Goal: Find specific page/section: Find specific page/section

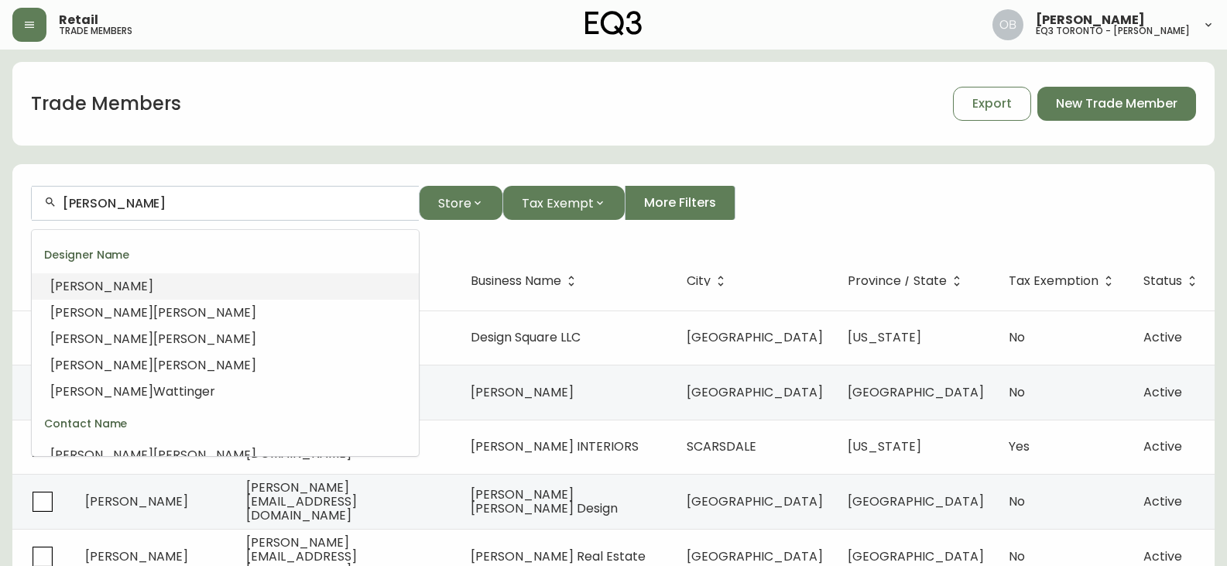
click at [199, 207] on input "[PERSON_NAME]" at bounding box center [235, 203] width 344 height 15
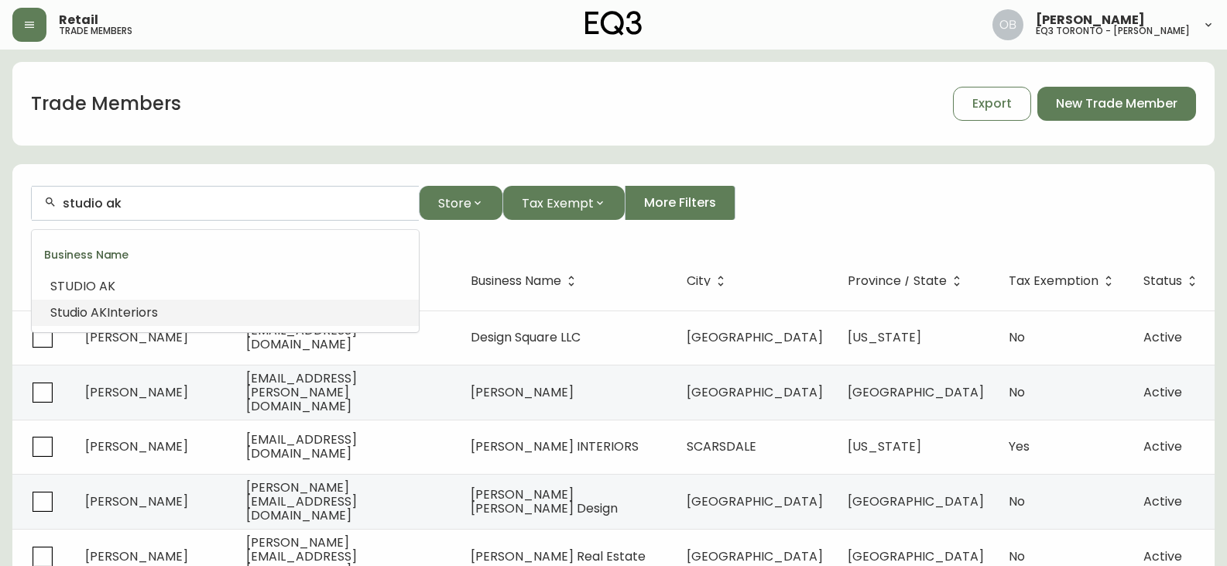
click at [142, 318] on span "Interiors" at bounding box center [132, 312] width 51 height 18
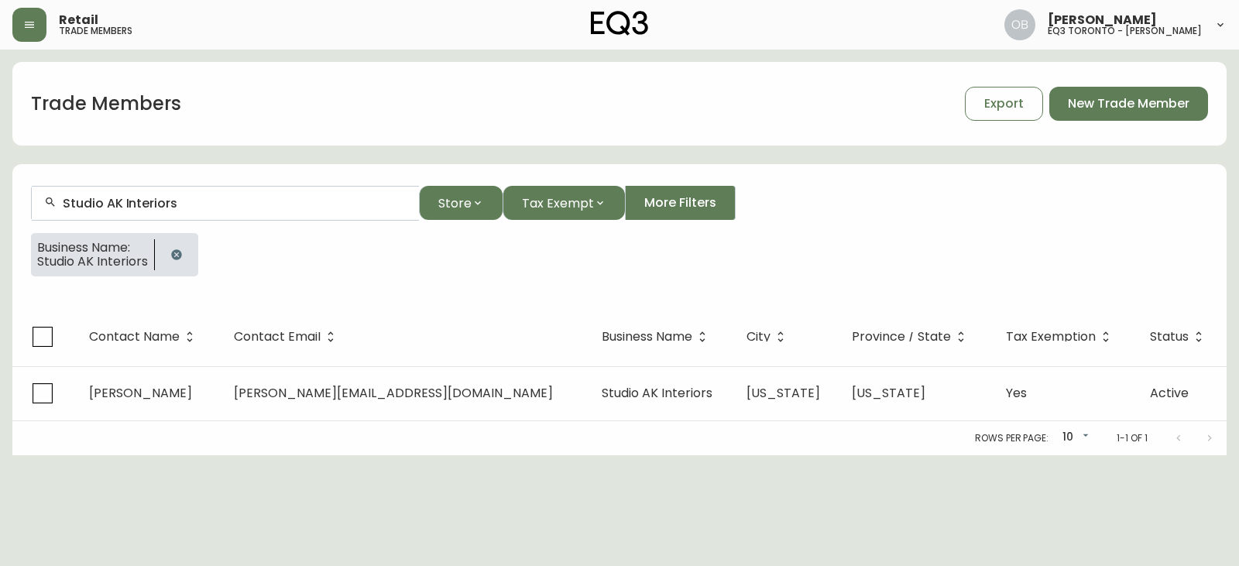
click at [164, 200] on input "Studio AK Interiors" at bounding box center [235, 203] width 344 height 15
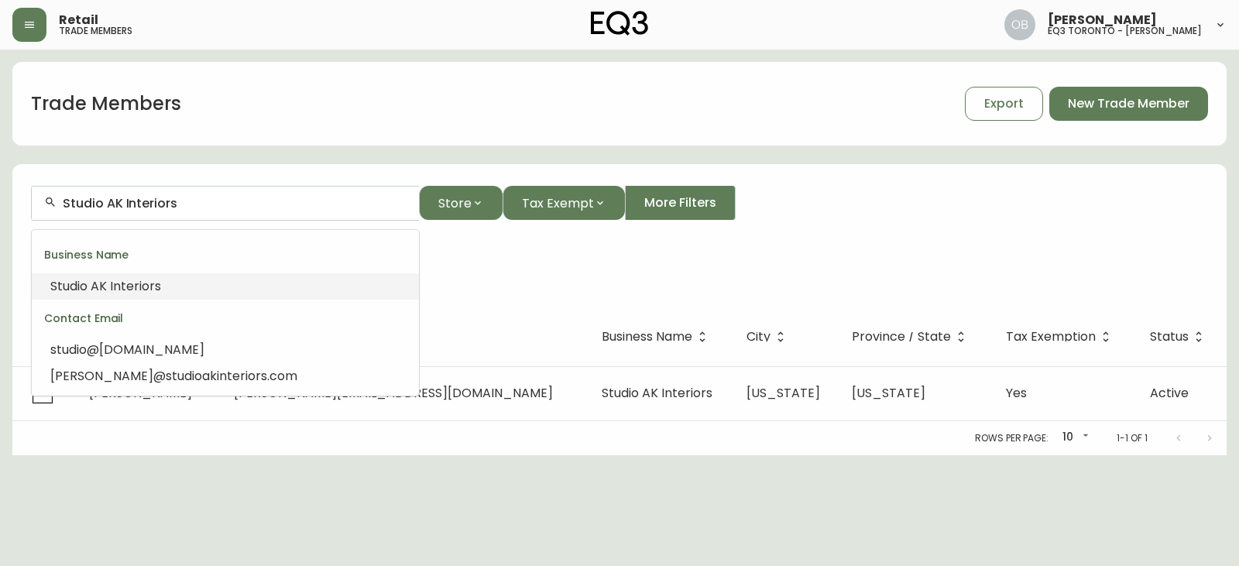
click at [164, 200] on input "Studio AK Interiors" at bounding box center [235, 203] width 344 height 15
click at [163, 200] on input "Studio AK Interiors" at bounding box center [235, 203] width 344 height 15
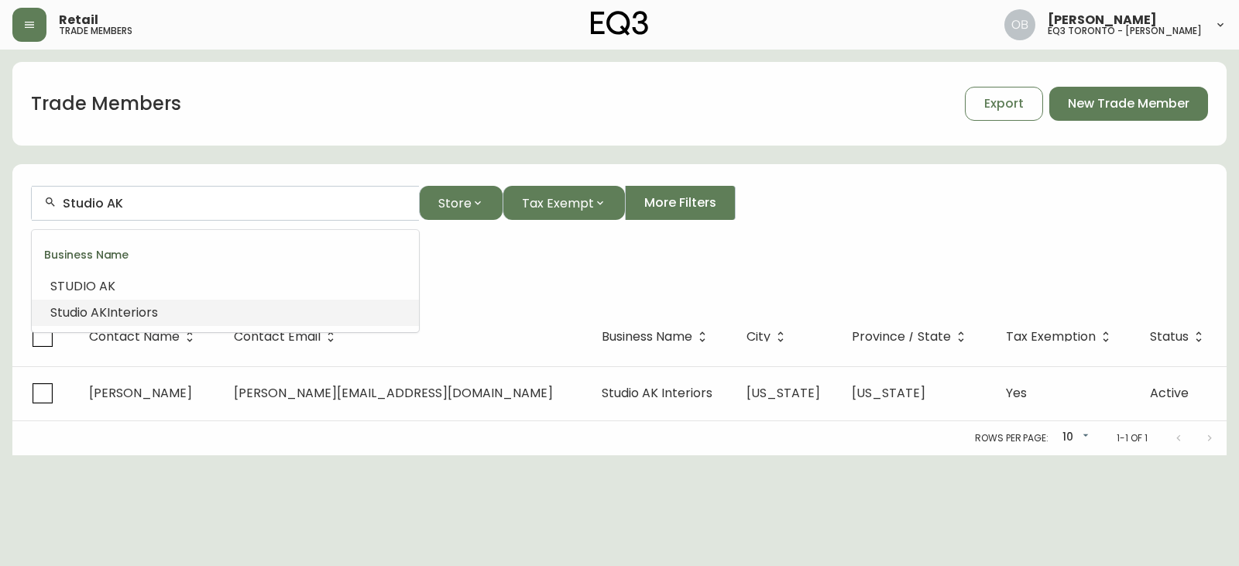
click at [122, 291] on li "STUDIO AK" at bounding box center [225, 286] width 387 height 26
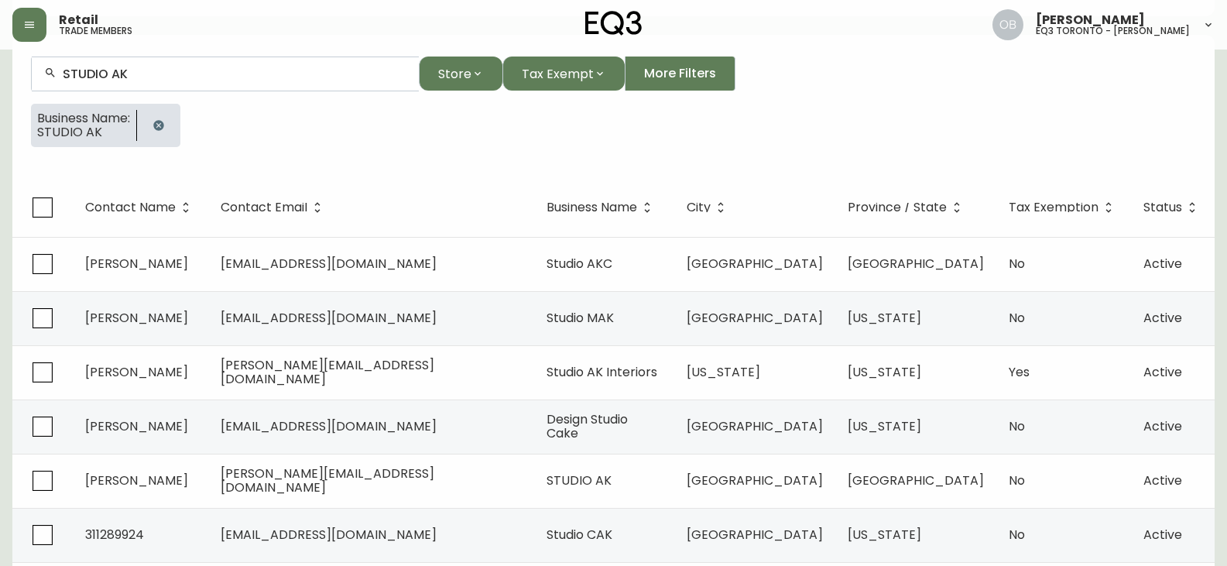
scroll to position [155, 0]
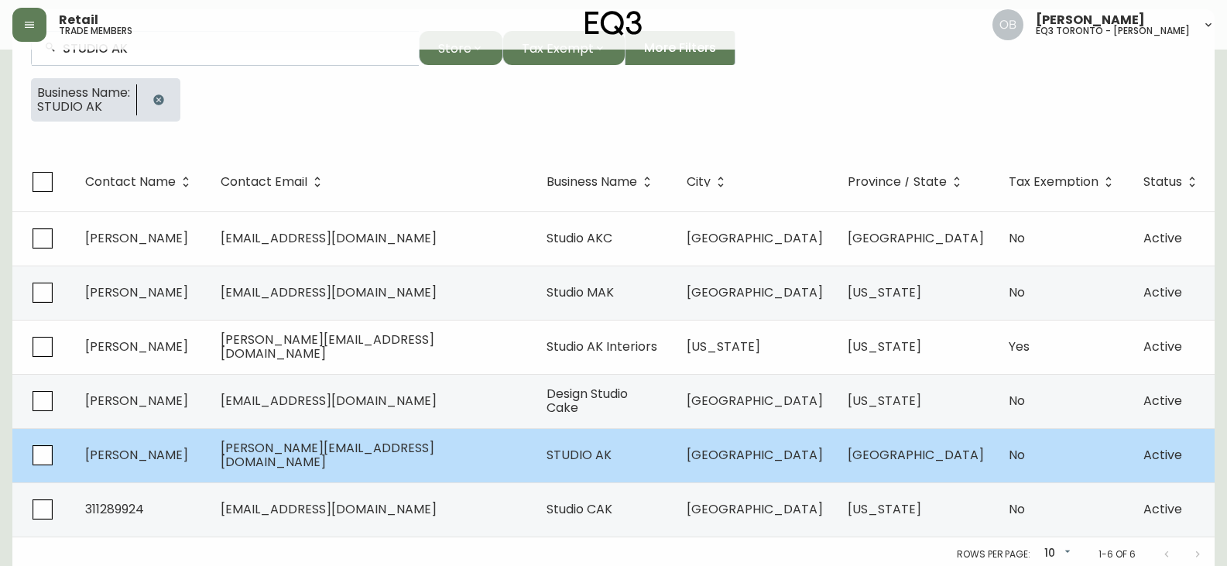
type input "STUDIO AK"
click at [448, 451] on td "[PERSON_NAME][EMAIL_ADDRESS][DOMAIN_NAME]" at bounding box center [371, 455] width 326 height 54
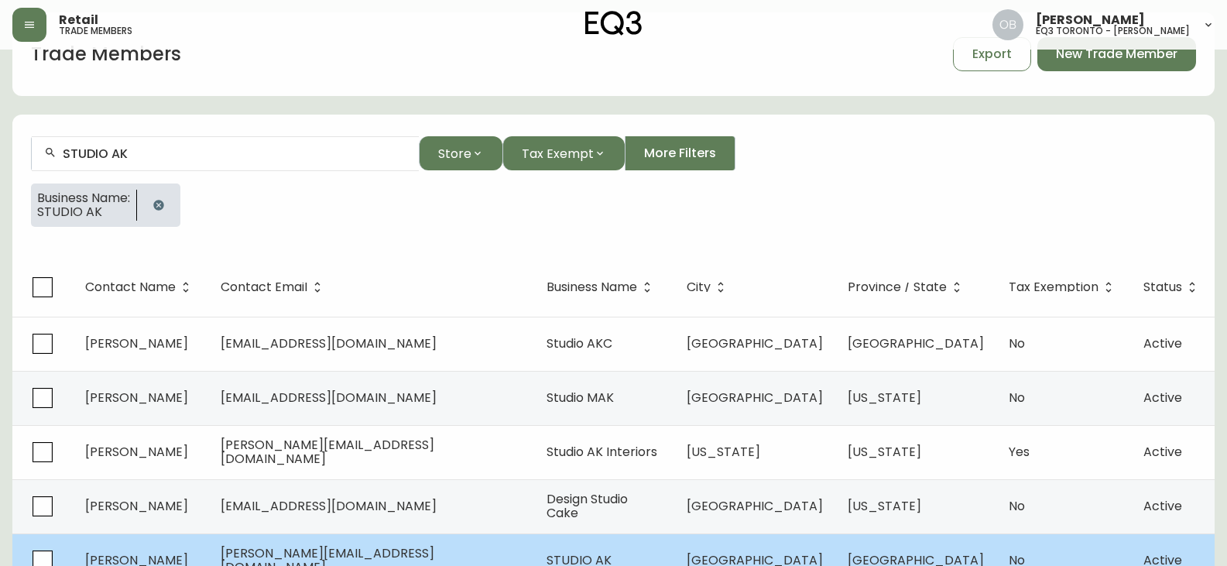
select select "ON"
select select "CA"
select select "CA_EN"
select select "Other"
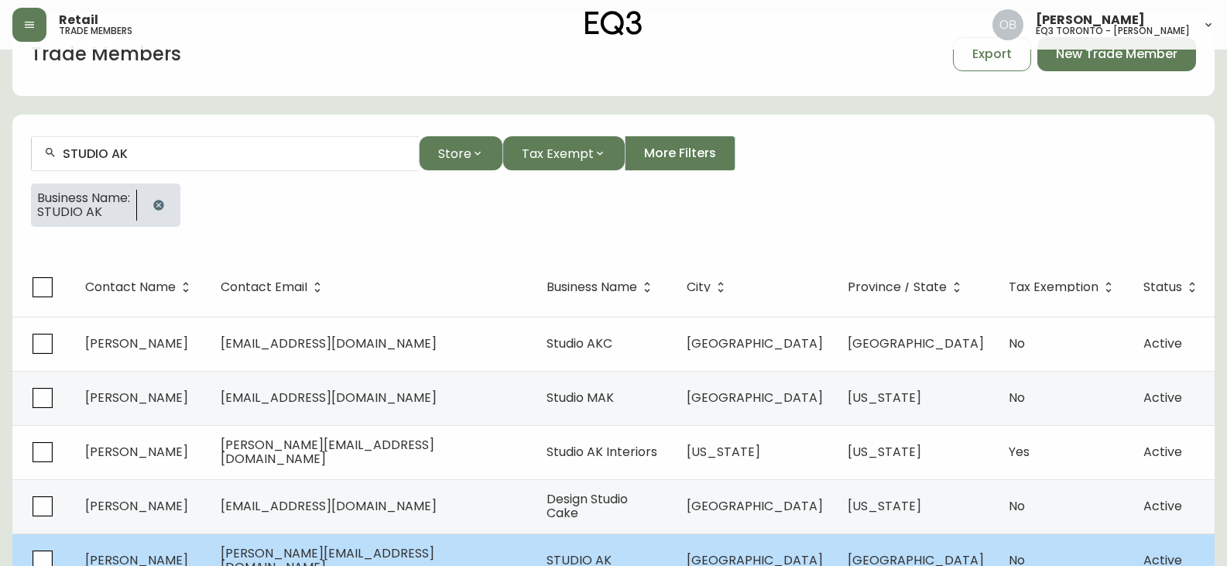
select select "false"
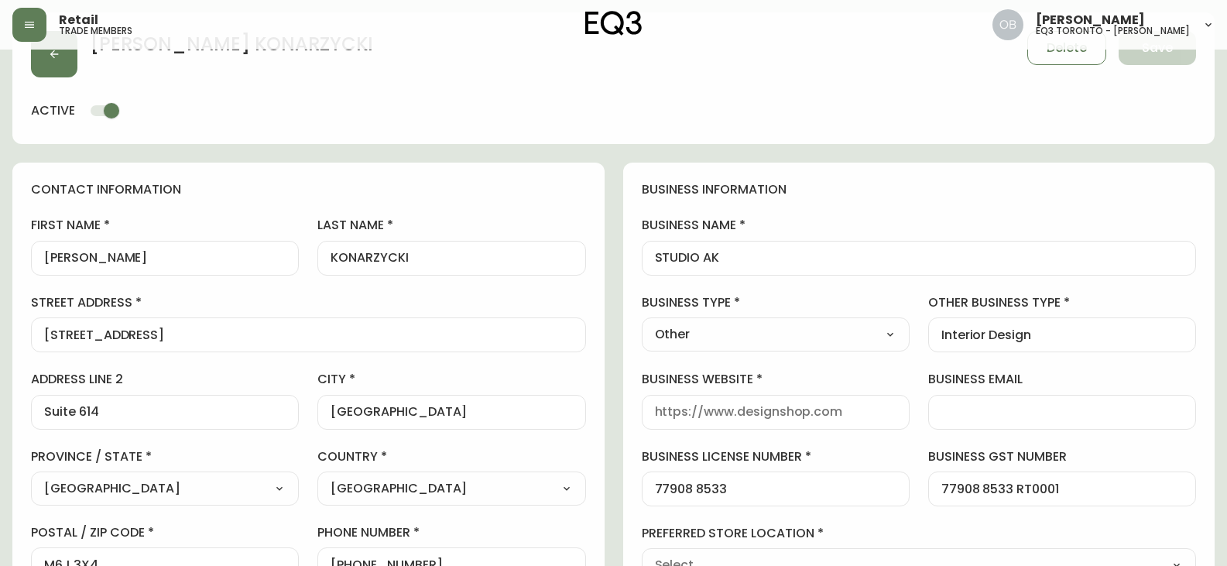
scroll to position [155, 0]
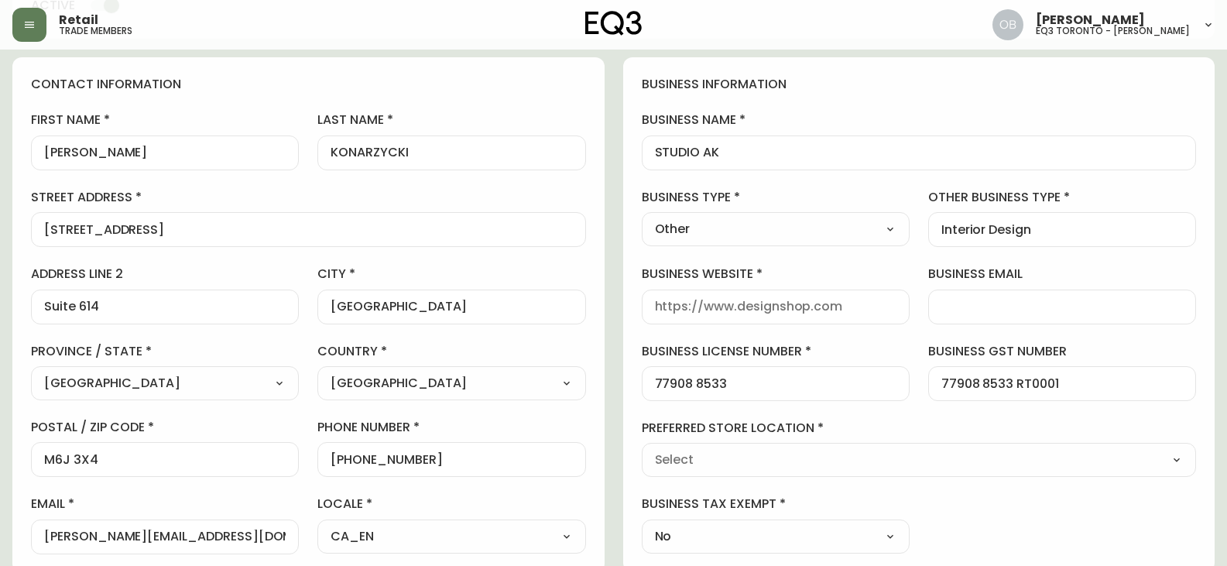
type input "EQ3 [GEOGRAPHIC_DATA] - [PERSON_NAME]"
select select "cjw10z96s008u6gs0ccm7hd19"
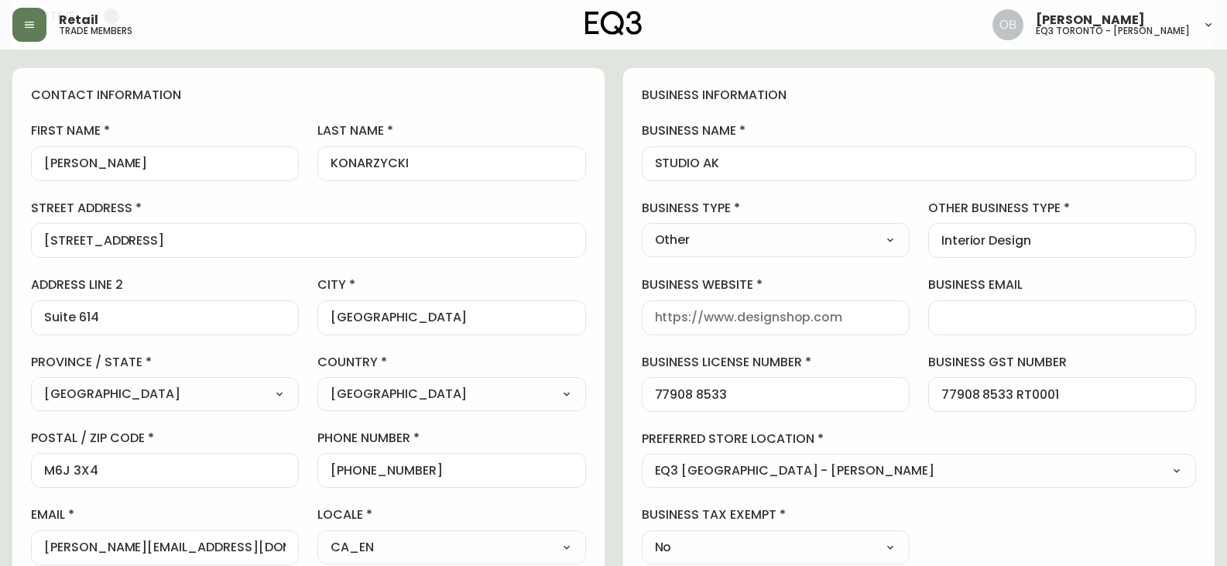
scroll to position [0, 0]
